Goal: Find specific page/section: Find specific page/section

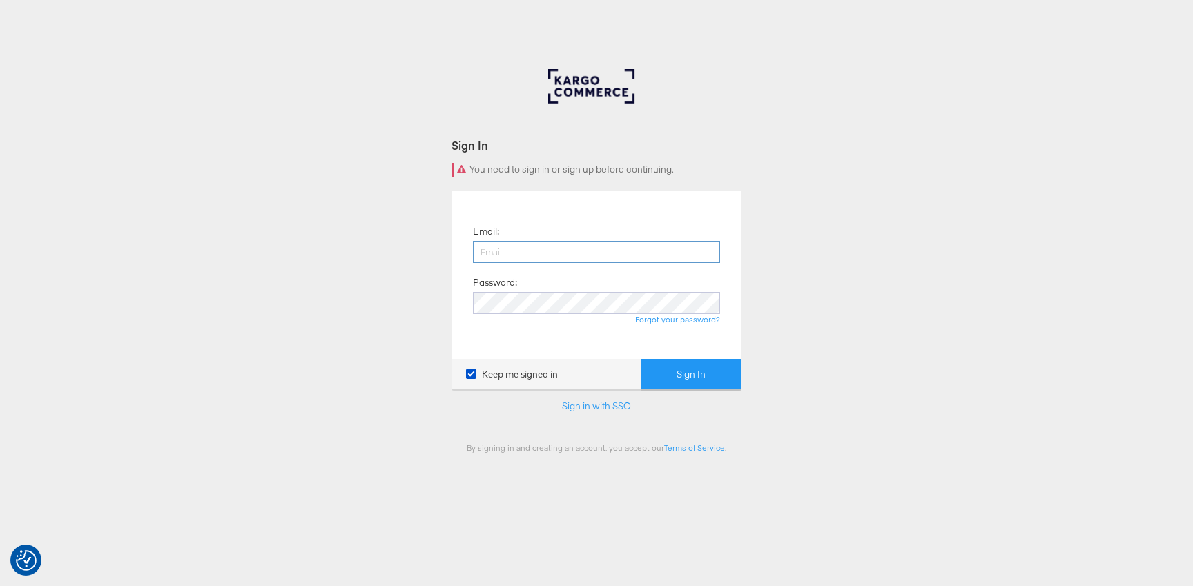
click at [501, 252] on input "email" at bounding box center [596, 252] width 247 height 22
type input "robert.ryan@kargo.com"
click at [674, 378] on button "Sign In" at bounding box center [690, 374] width 99 height 31
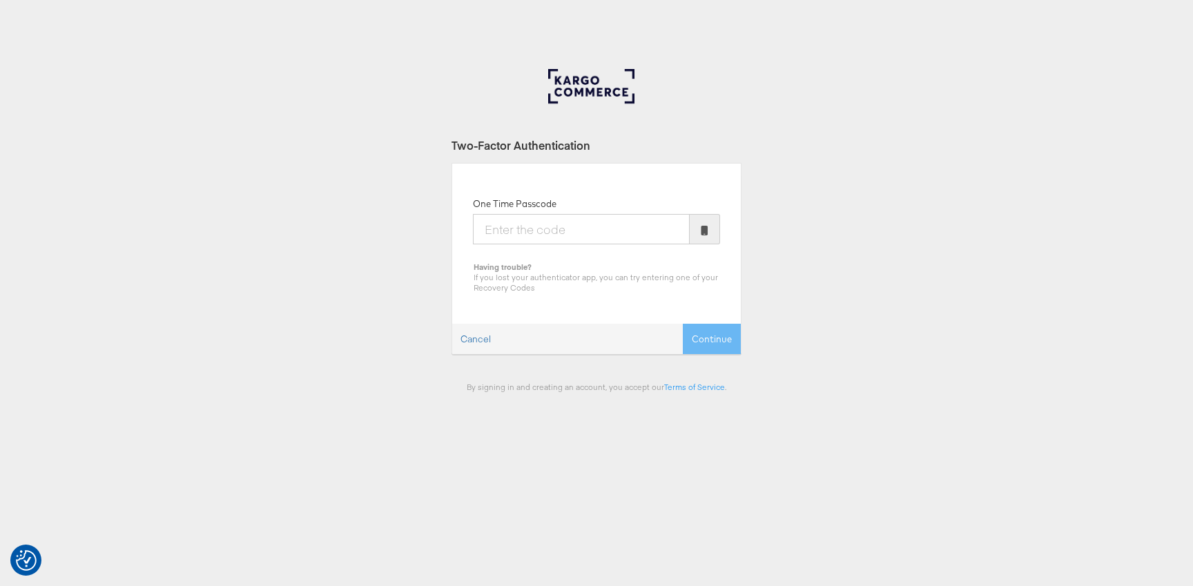
click at [600, 236] on input "One Time Passcode" at bounding box center [581, 229] width 217 height 30
type input "663306"
click at [724, 355] on form "Two-Factor Authentication One Time Passcode 663306 Having trouble? If you lost …" at bounding box center [596, 264] width 290 height 255
click at [725, 340] on button "Continue" at bounding box center [712, 339] width 58 height 31
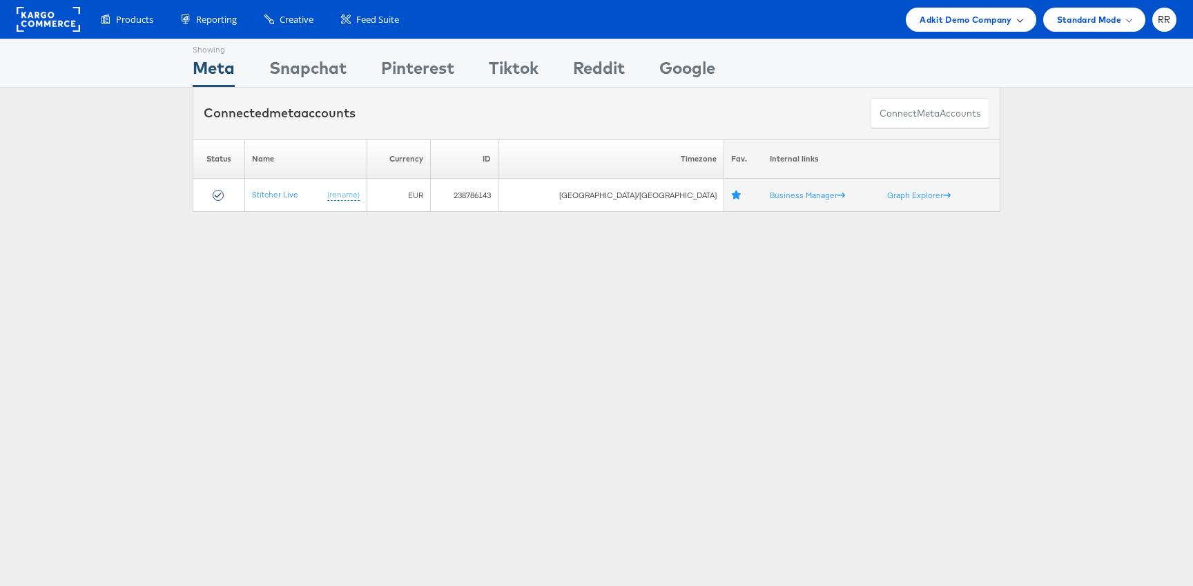
click at [1004, 23] on span "Adkit Demo Company" at bounding box center [965, 19] width 92 height 14
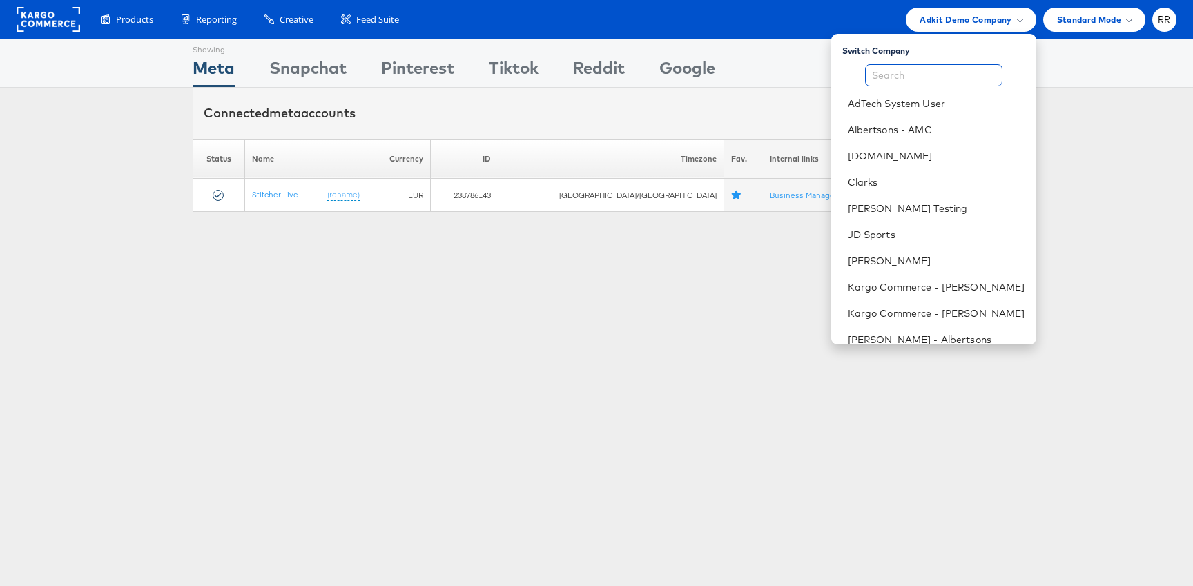
click at [933, 76] on input "text" at bounding box center [933, 75] width 137 height 22
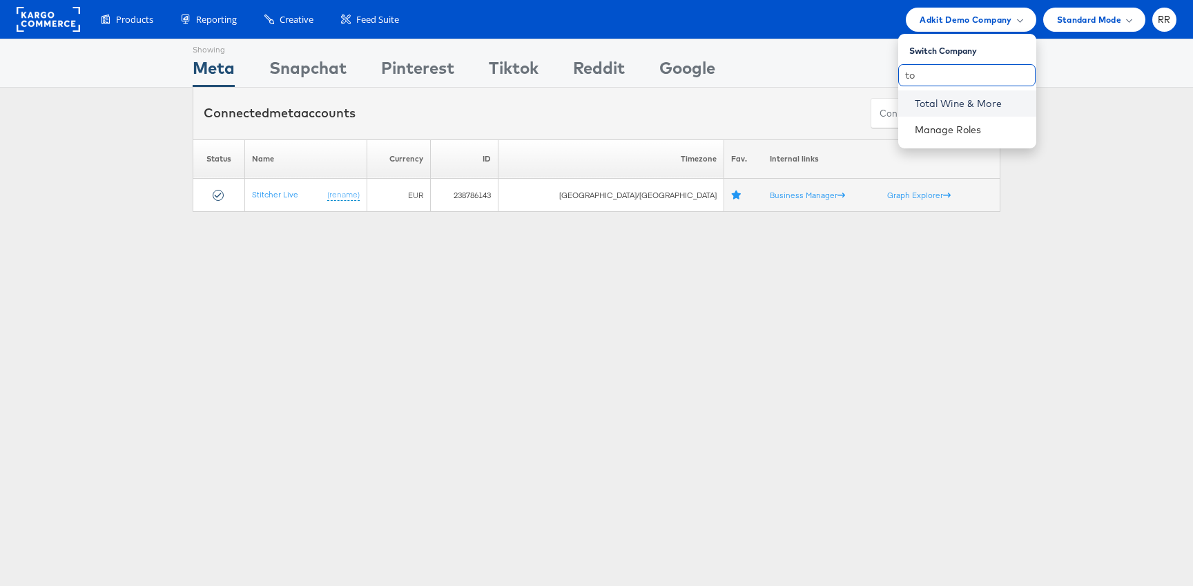
type input "to"
click at [929, 97] on link "Total Wine & More" at bounding box center [970, 104] width 110 height 14
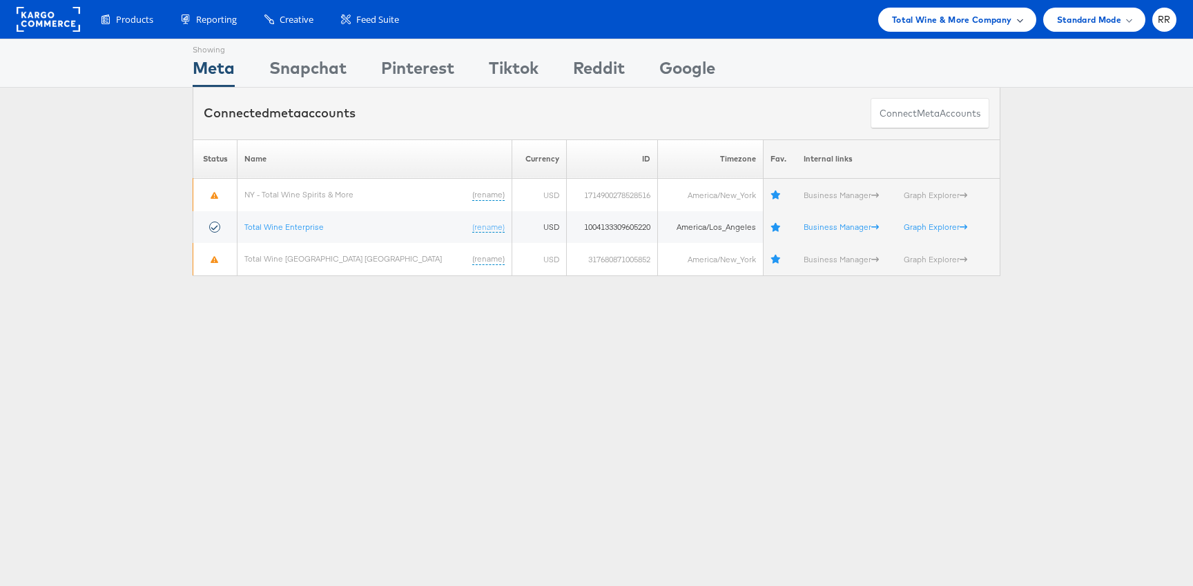
click at [1002, 19] on span "Total Wine & More Company" at bounding box center [952, 19] width 120 height 14
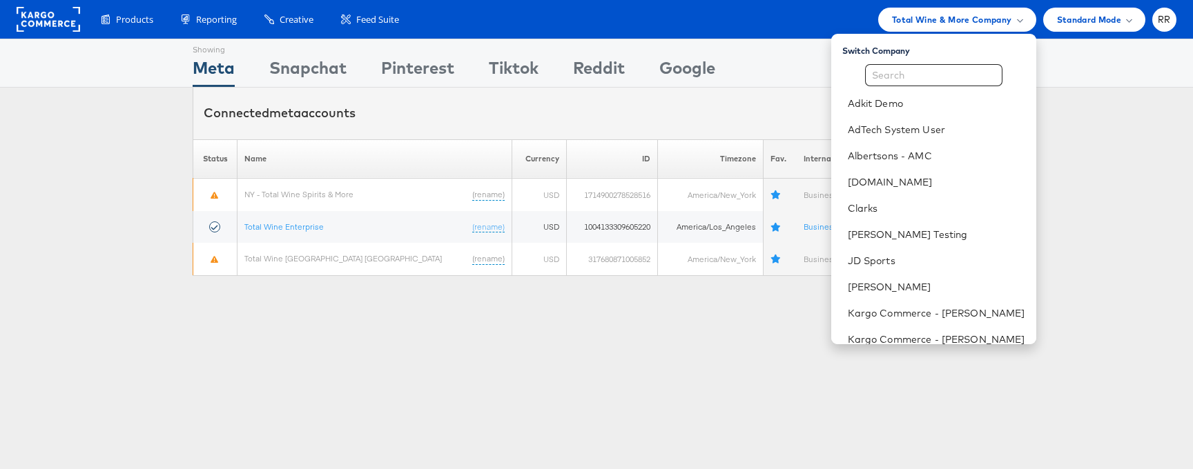
click at [269, 307] on div "Showing Meta Showing Snapchat Showing Pinterest Showing Tiktok Showing Reddit S…" at bounding box center [596, 384] width 1193 height 690
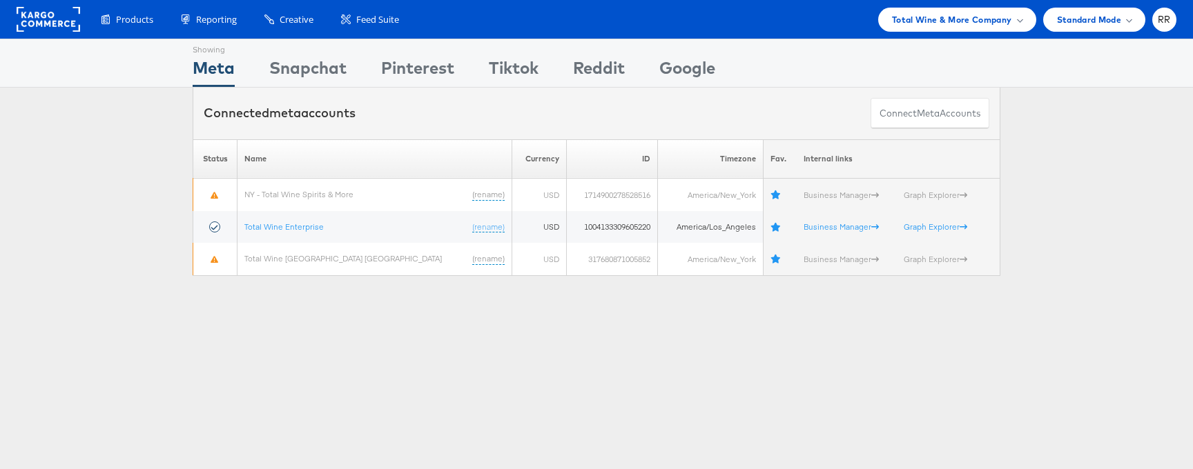
click at [361, 360] on div "Showing Meta Showing Snapchat Showing Pinterest Showing Tiktok Showing Reddit S…" at bounding box center [596, 384] width 1193 height 690
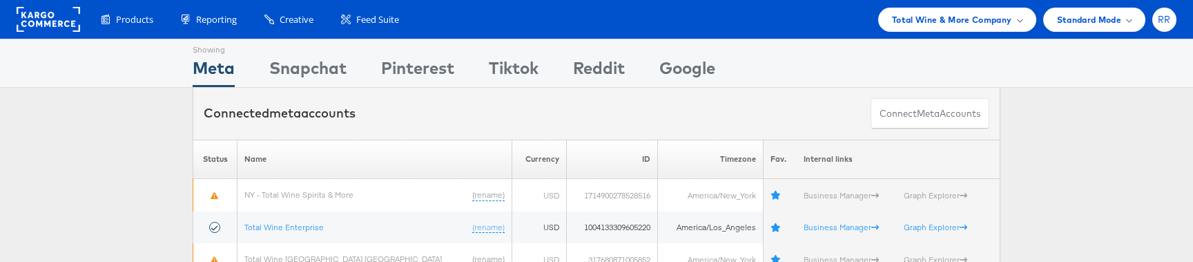
click at [1161, 17] on span "RR" at bounding box center [1164, 19] width 13 height 9
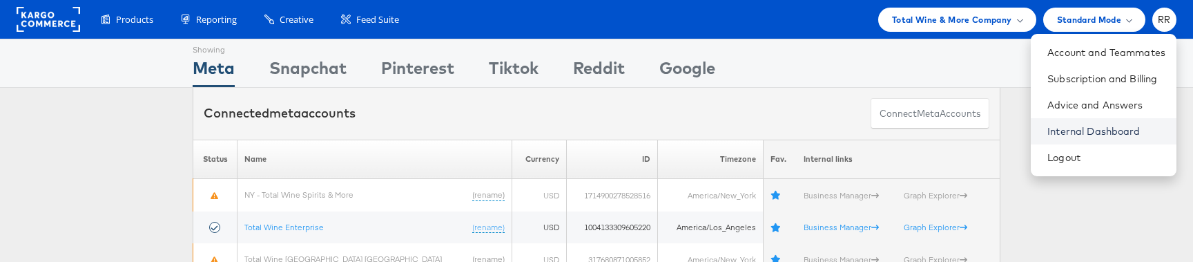
click at [1084, 126] on link "Internal Dashboard" at bounding box center [1106, 131] width 118 height 14
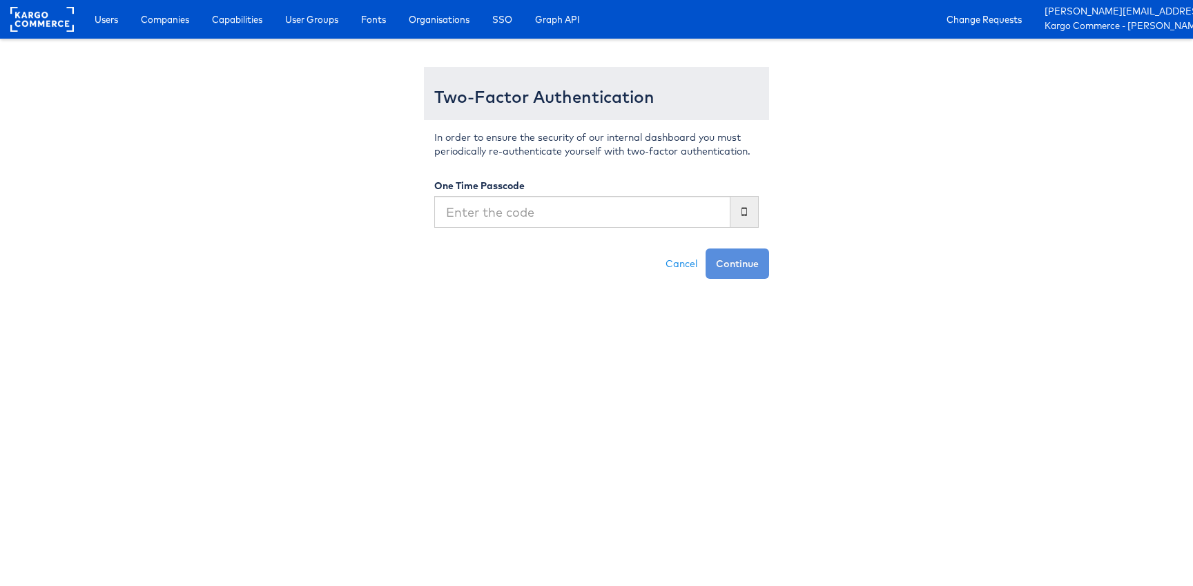
click at [498, 224] on input "text" at bounding box center [582, 212] width 296 height 32
type input "555328"
click at [781, 254] on div "Two-Factor Authentication In order to ensure the security of our internal dashb…" at bounding box center [597, 166] width 808 height 226
click at [741, 257] on button "Continue" at bounding box center [737, 263] width 64 height 30
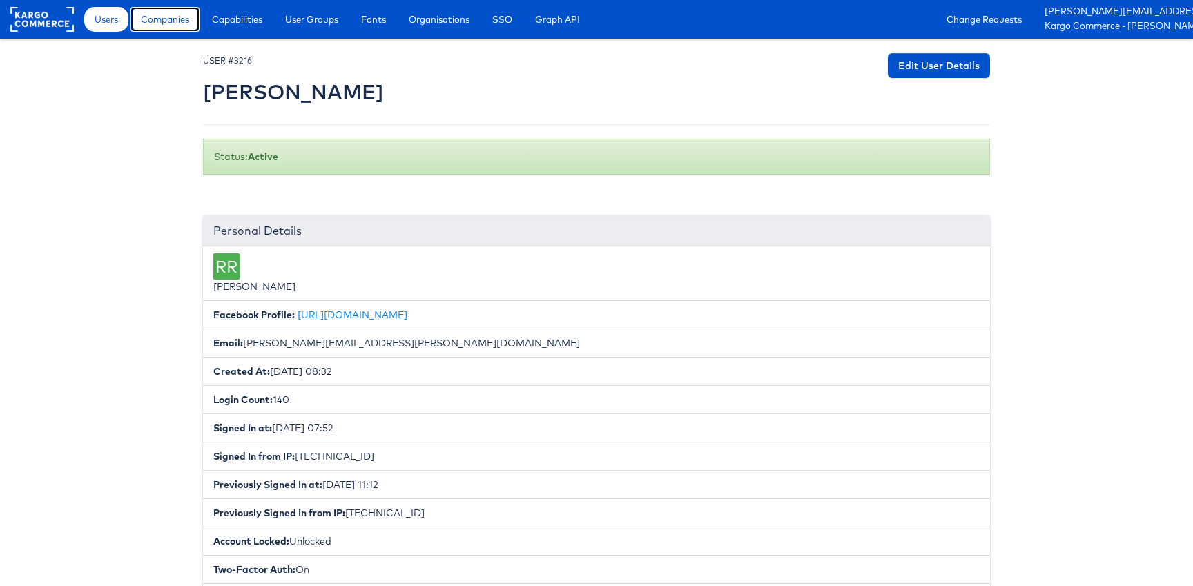
click at [158, 11] on link "Companies" at bounding box center [164, 19] width 69 height 25
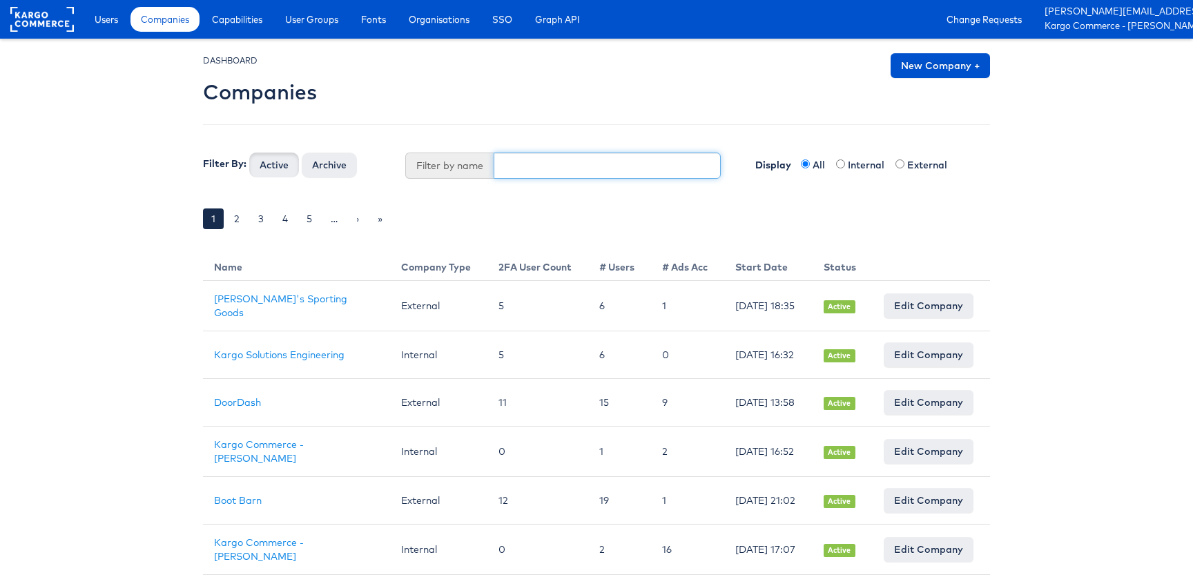
click at [524, 174] on input "text" at bounding box center [608, 166] width 228 height 26
type input "total"
click at [249, 153] on button "Active" at bounding box center [274, 165] width 50 height 25
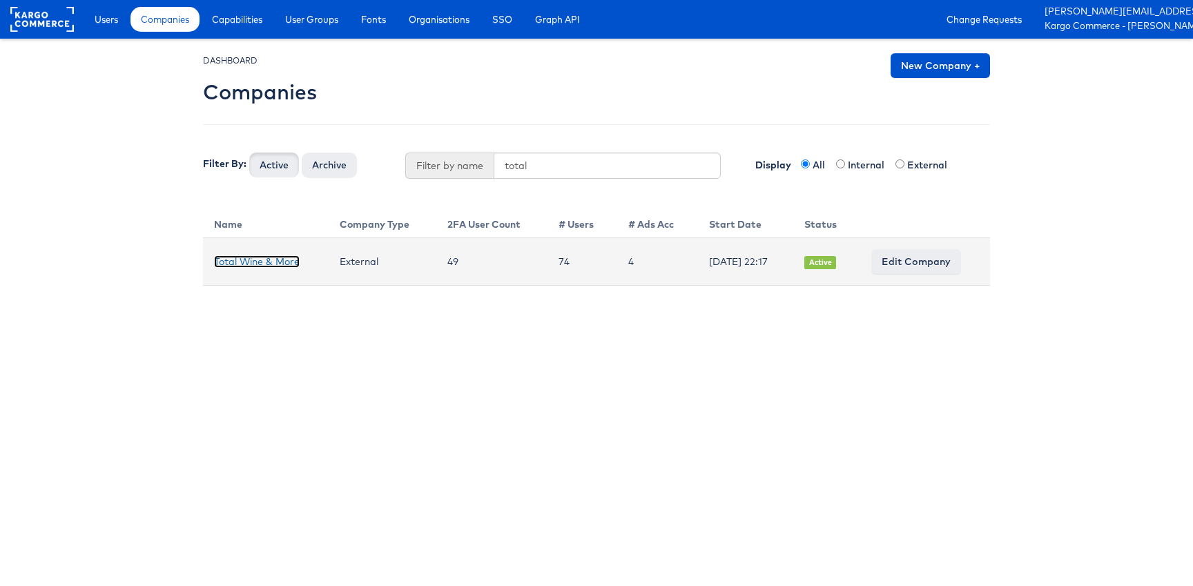
click at [286, 262] on link "Total Wine & More" at bounding box center [257, 261] width 86 height 12
